Goal: Task Accomplishment & Management: Complete application form

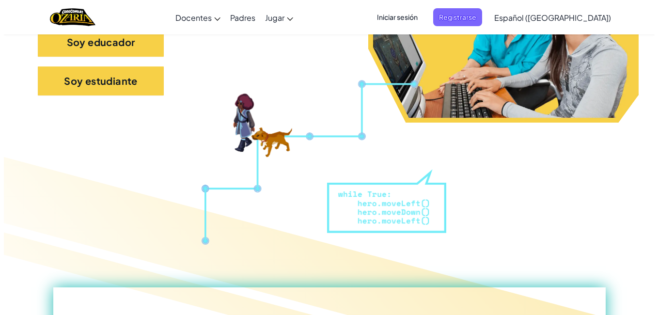
scroll to position [399, 0]
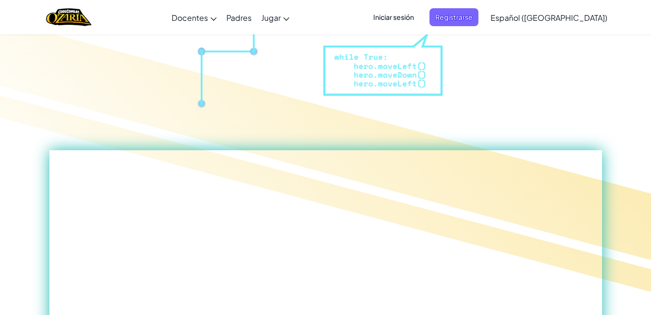
click at [414, 17] on span "Iniciar sesión" at bounding box center [393, 17] width 52 height 18
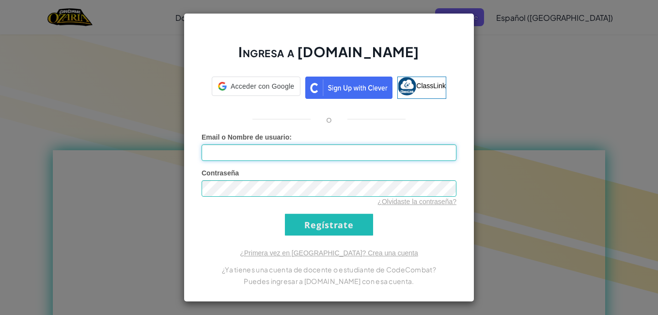
click at [245, 149] on input "Email o Nombre de usuario :" at bounding box center [329, 152] width 255 height 16
click at [329, 144] on input "A" at bounding box center [329, 152] width 255 height 16
type input "[EMAIL_ADDRESS][DOMAIN_NAME]"
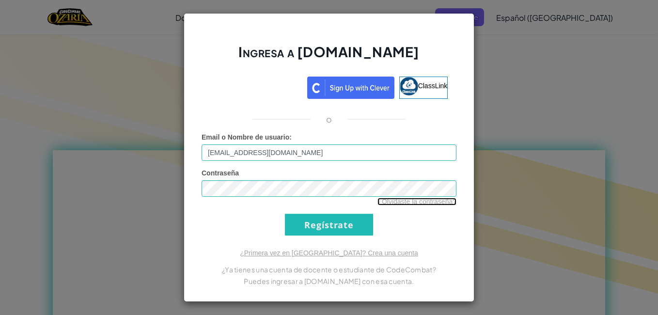
click at [385, 201] on link "¿Olvidaste la contraseña?" at bounding box center [416, 202] width 79 height 8
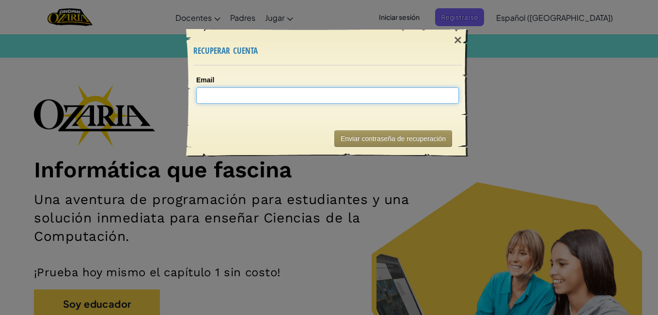
type input "A"
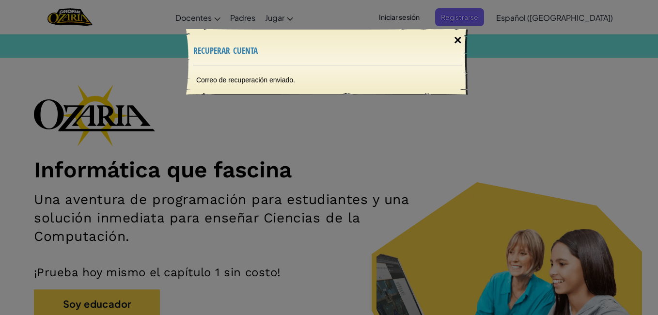
click at [461, 46] on div "×" at bounding box center [458, 40] width 22 height 28
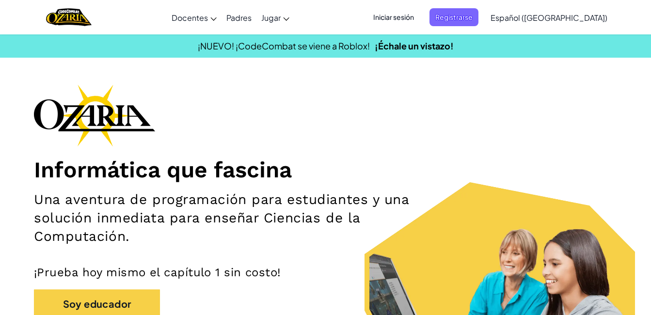
click at [420, 14] on span "Iniciar sesión" at bounding box center [393, 17] width 52 height 18
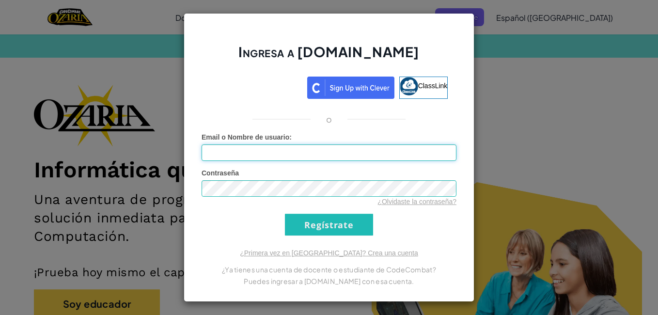
click at [255, 158] on input "Email o Nombre de usuario :" at bounding box center [329, 152] width 255 height 16
type input "[EMAIL_ADDRESS][DOMAIN_NAME]"
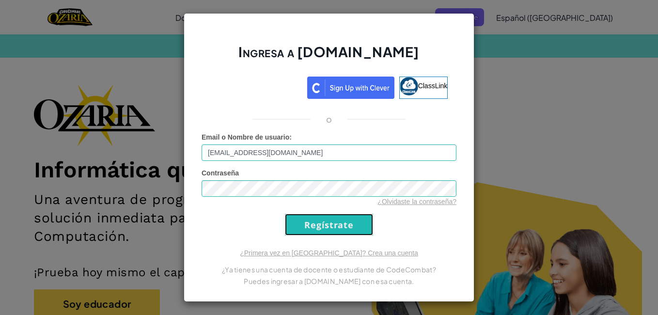
click at [293, 218] on input "Regístrate" at bounding box center [329, 225] width 88 height 22
